Goal: Use online tool/utility: Utilize a website feature to perform a specific function

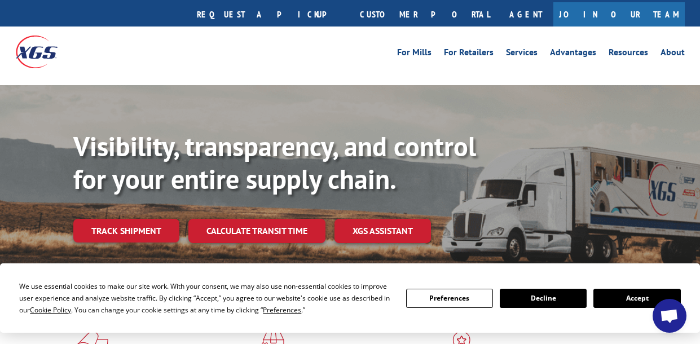
scroll to position [28, 0]
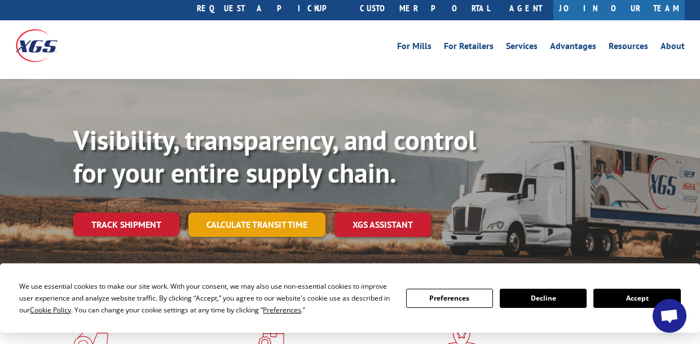
click at [270, 213] on link "Calculate transit time" at bounding box center [256, 225] width 137 height 24
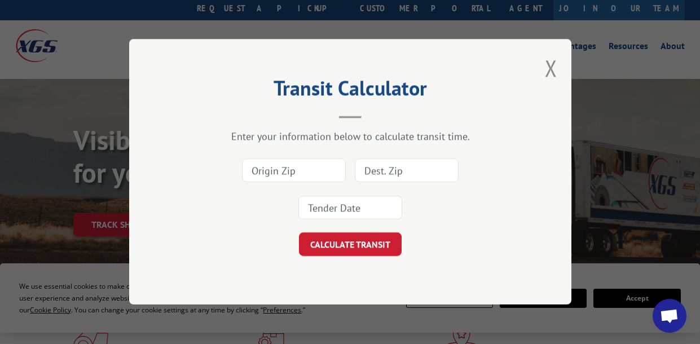
click at [290, 171] on input at bounding box center [294, 171] width 104 height 24
type input "33018"
click at [418, 173] on input at bounding box center [407, 171] width 104 height 24
click at [382, 171] on input at bounding box center [407, 171] width 104 height 24
type input "55467"
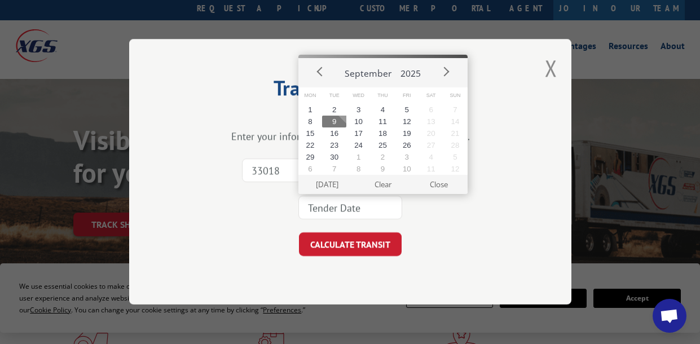
click at [355, 210] on input at bounding box center [350, 208] width 104 height 24
click at [414, 127] on button "19" at bounding box center [407, 133] width 24 height 12
type input "[DATE]"
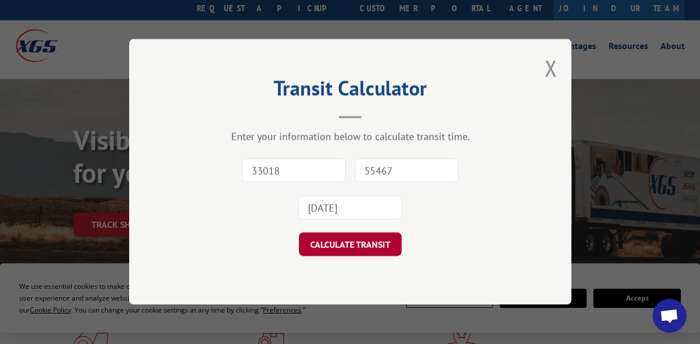
click at [352, 247] on button "CALCULATE TRANSIT" at bounding box center [350, 245] width 103 height 24
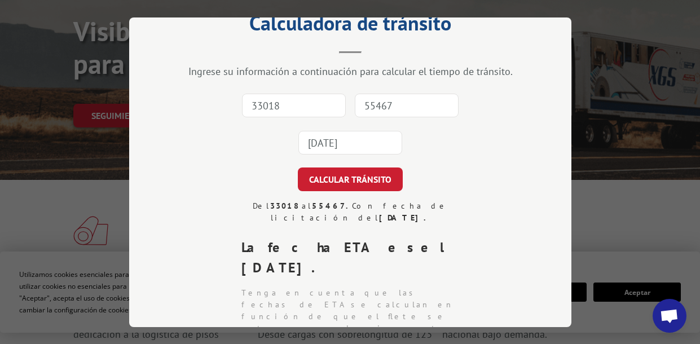
scroll to position [24, 0]
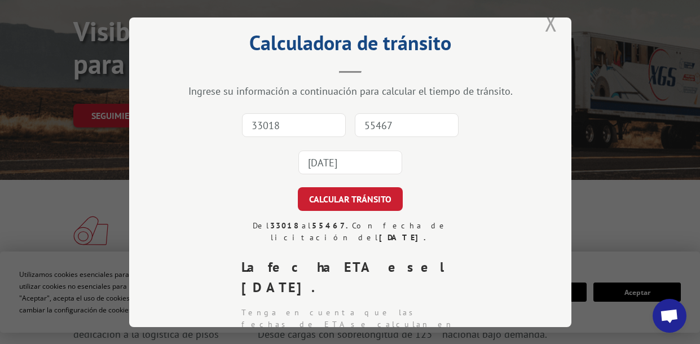
click at [548, 24] on button "Cerrar modal" at bounding box center [551, 23] width 12 height 30
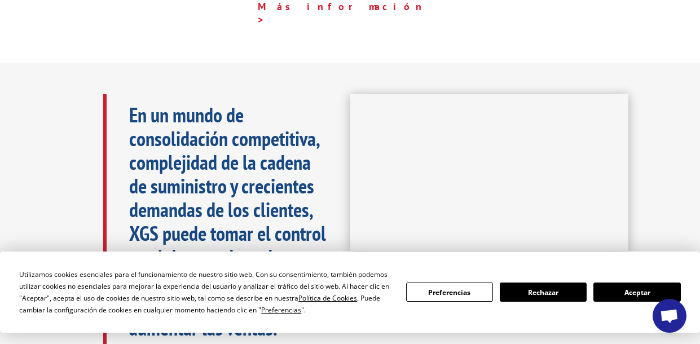
scroll to position [535, 0]
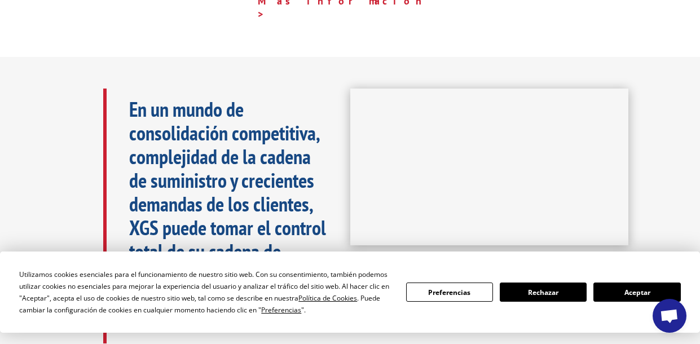
click at [639, 293] on font "Aceptar" at bounding box center [637, 293] width 26 height 10
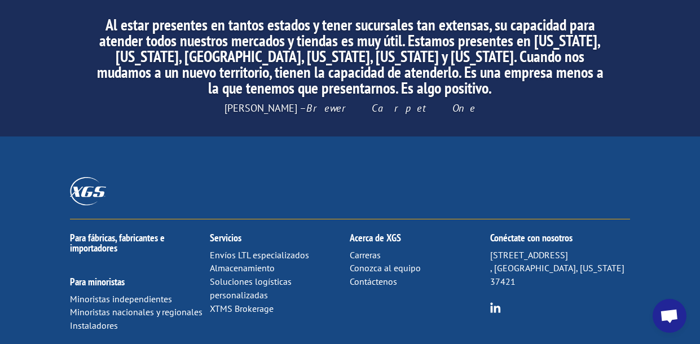
scroll to position [1974, 0]
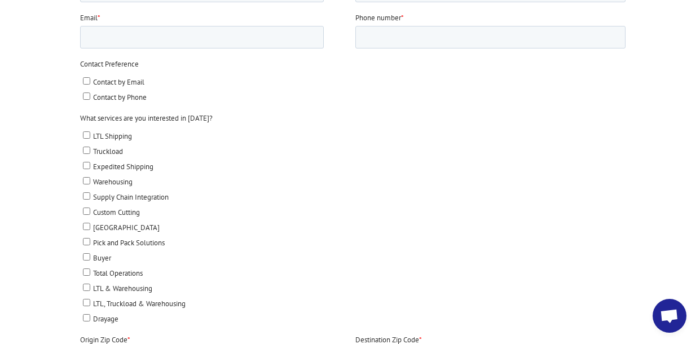
scroll to position [650, 0]
